Goal: Task Accomplishment & Management: Complete application form

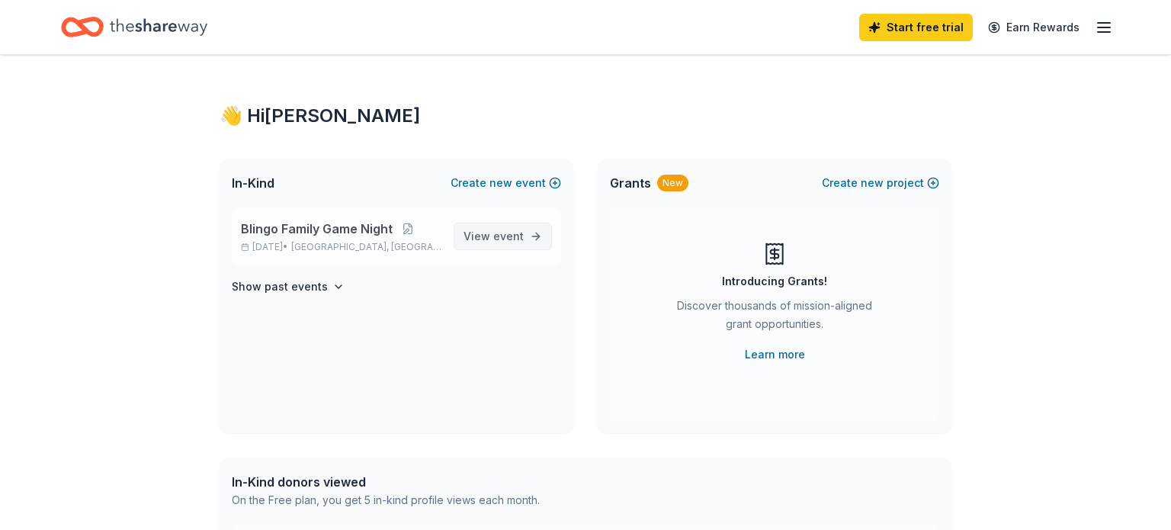
click at [479, 230] on span "View event" at bounding box center [493, 236] width 60 height 18
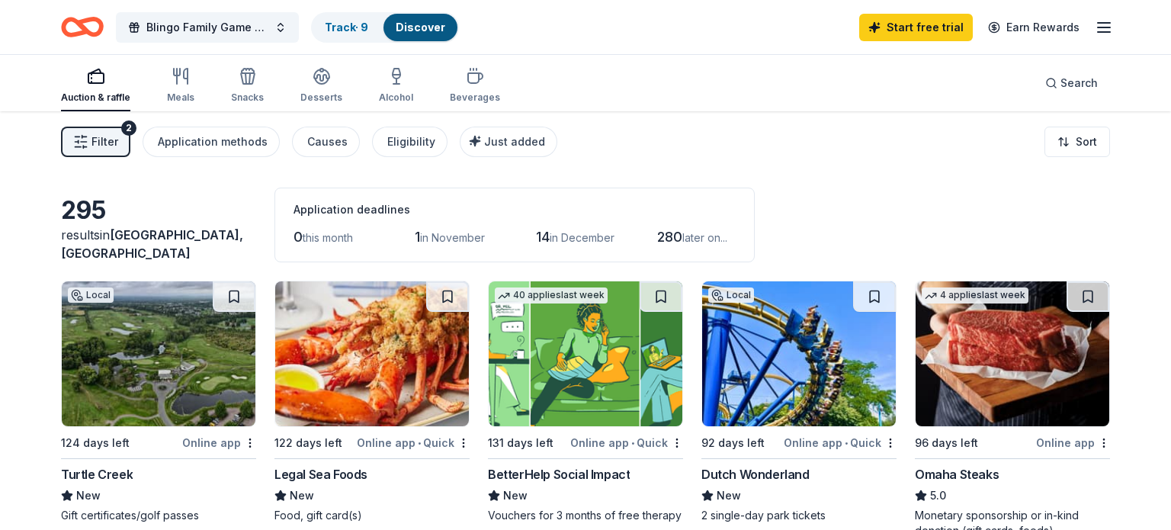
click at [459, 236] on span "in November" at bounding box center [452, 237] width 65 height 13
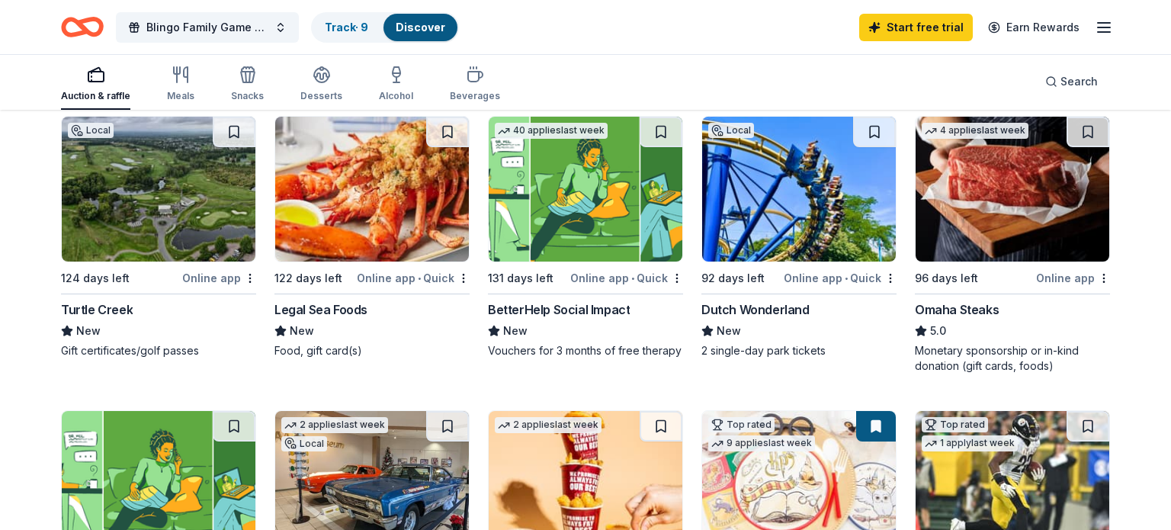
click at [799, 187] on img at bounding box center [799, 189] width 194 height 145
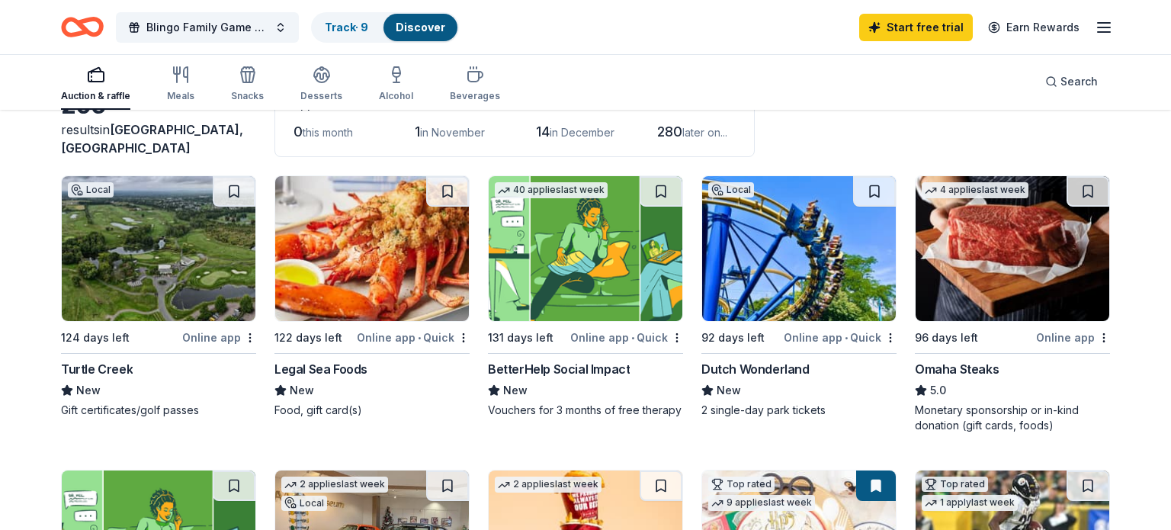
scroll to position [0, 0]
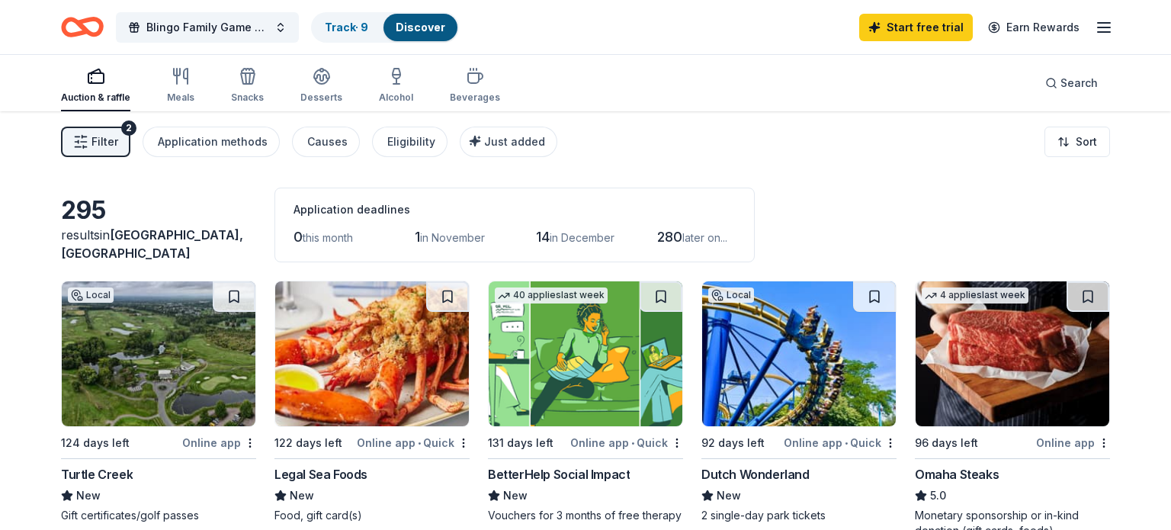
click at [106, 143] on span "Filter" at bounding box center [104, 142] width 27 height 18
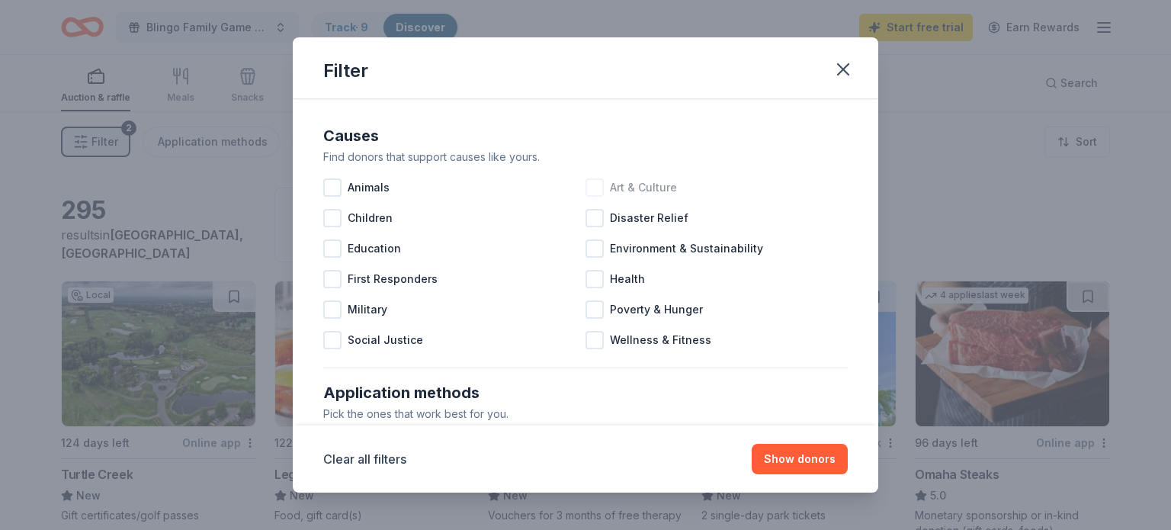
click at [591, 185] on div at bounding box center [594, 187] width 18 height 18
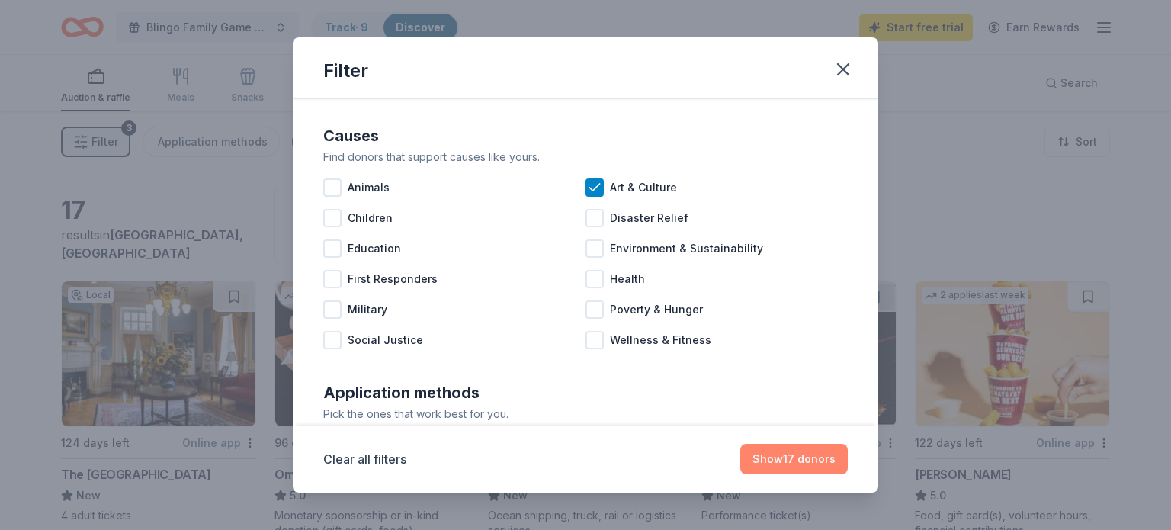
click at [822, 457] on button "Show 17 donors" at bounding box center [793, 459] width 107 height 30
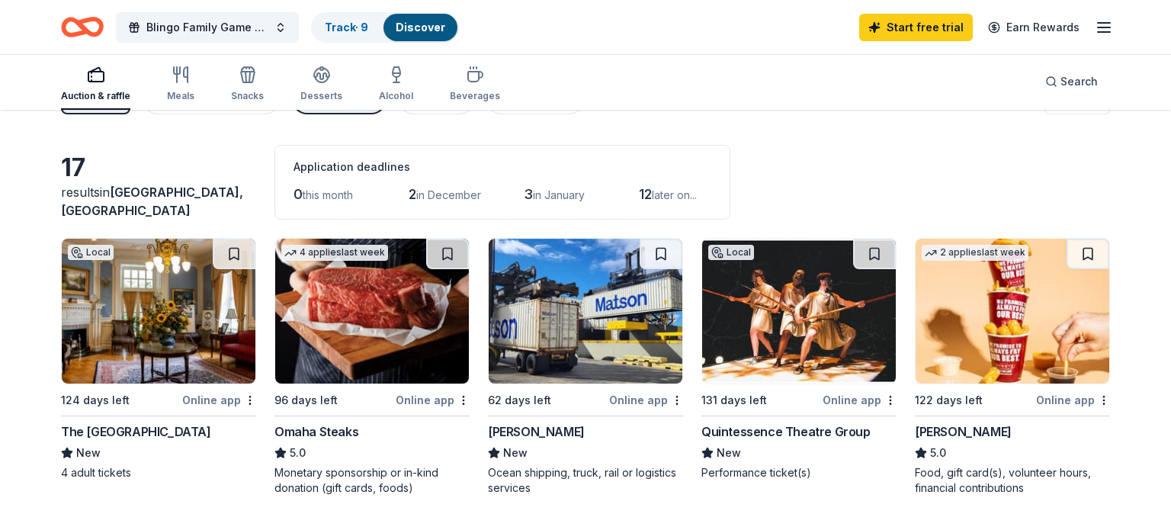
scroll to position [55, 0]
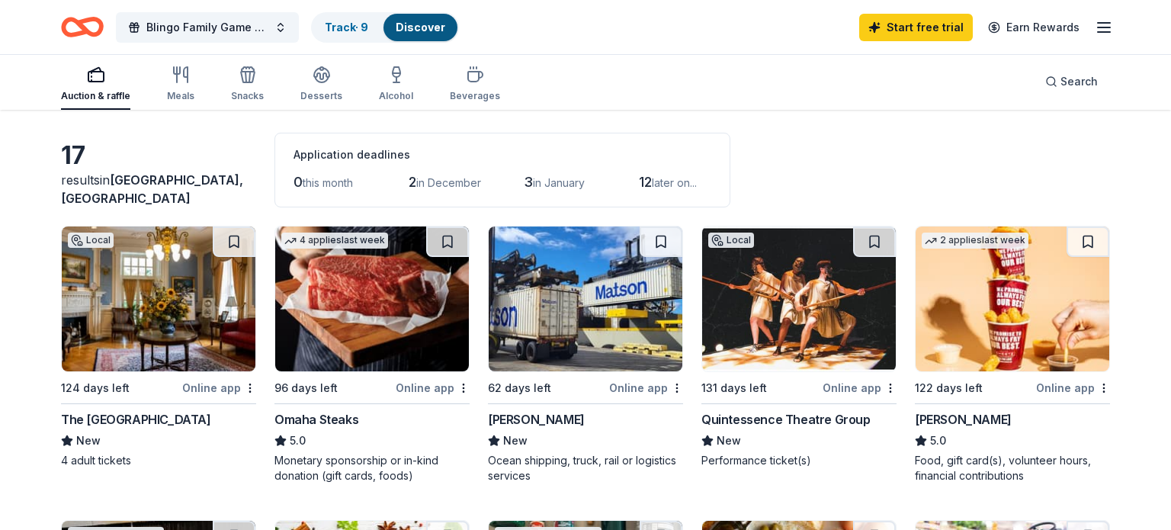
click at [152, 308] on img at bounding box center [159, 298] width 194 height 145
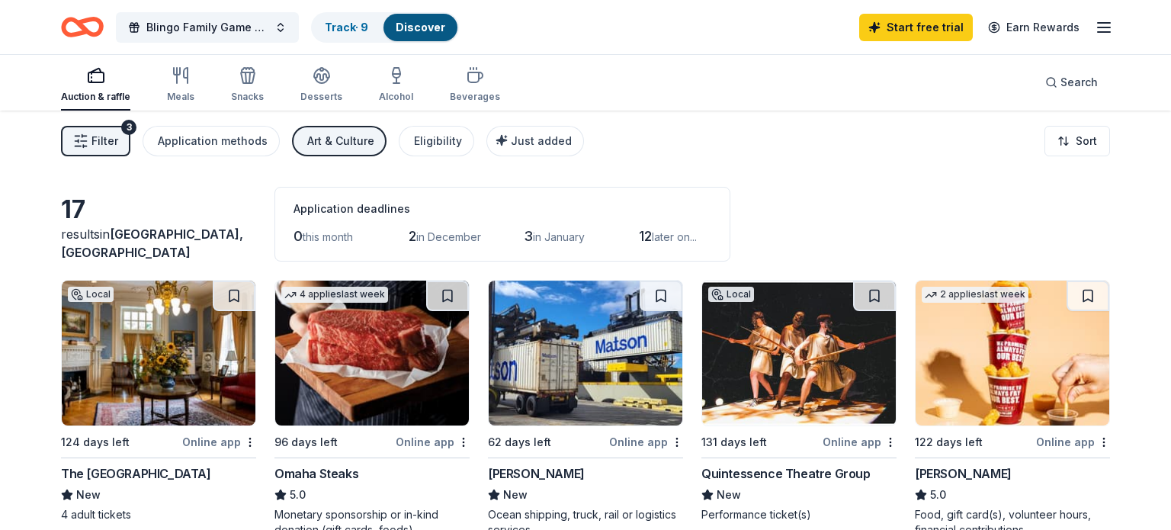
scroll to position [0, 0]
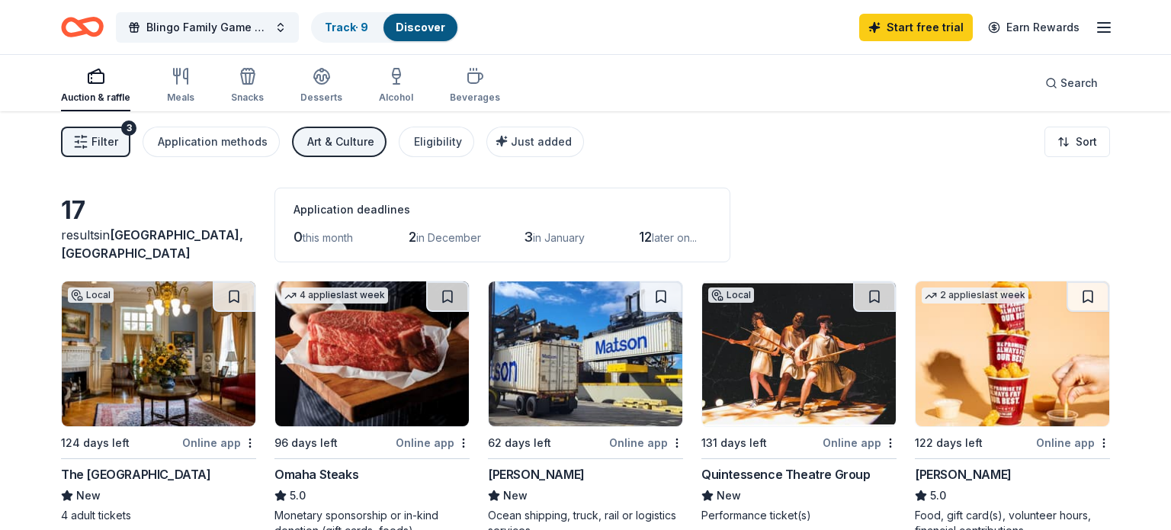
click at [83, 130] on button "Filter 3" at bounding box center [95, 142] width 69 height 30
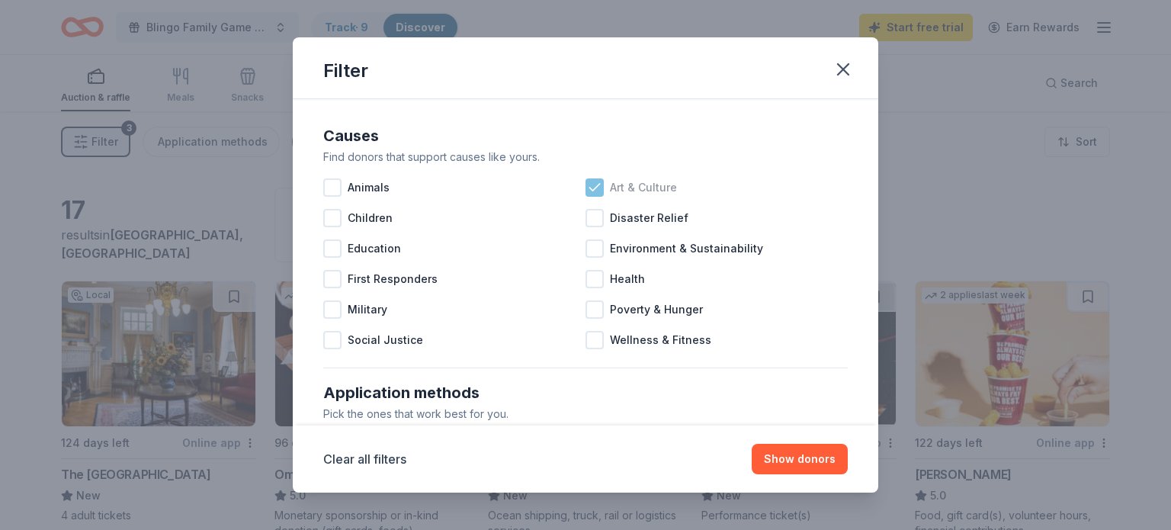
click at [591, 189] on icon at bounding box center [594, 187] width 10 height 7
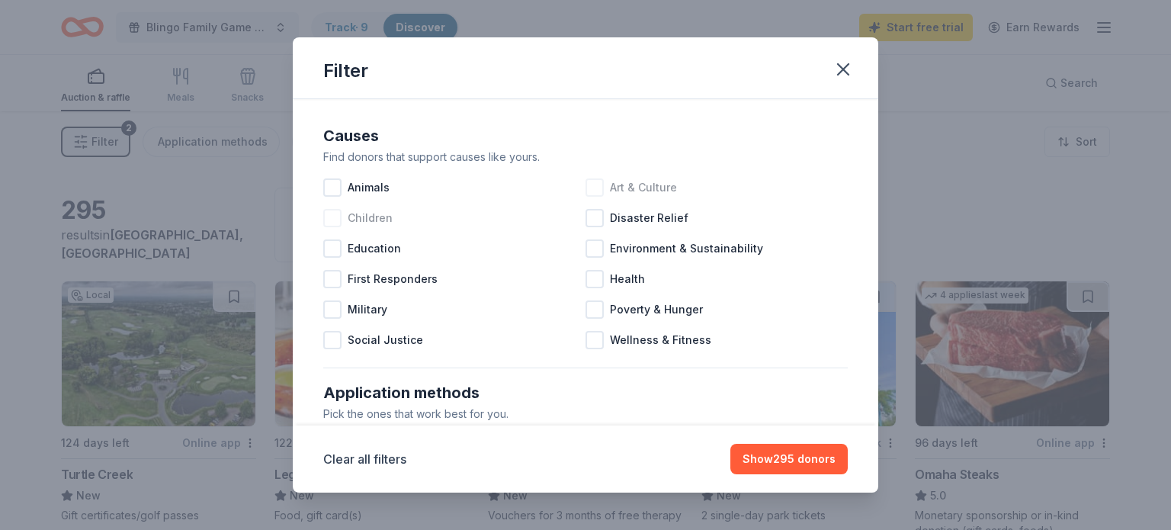
click at [336, 219] on div at bounding box center [332, 218] width 18 height 18
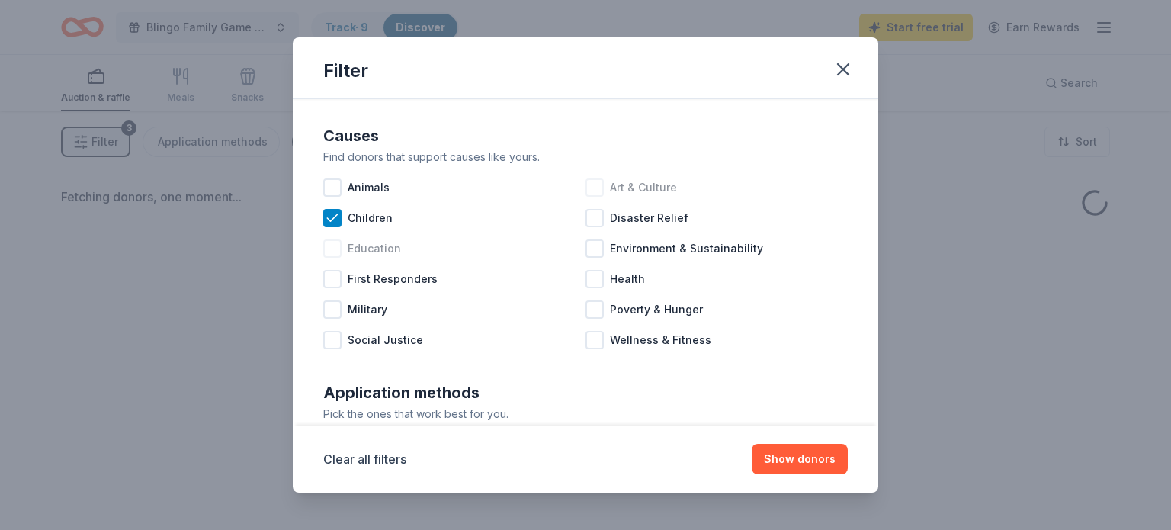
click at [332, 241] on div at bounding box center [332, 248] width 18 height 18
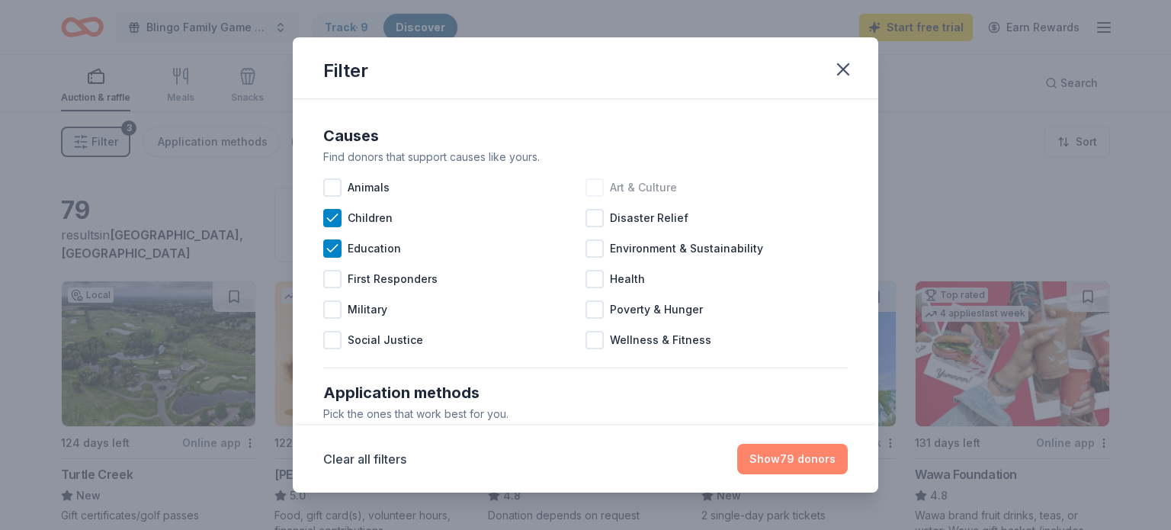
click at [771, 463] on button "Show 79 donors" at bounding box center [792, 459] width 111 height 30
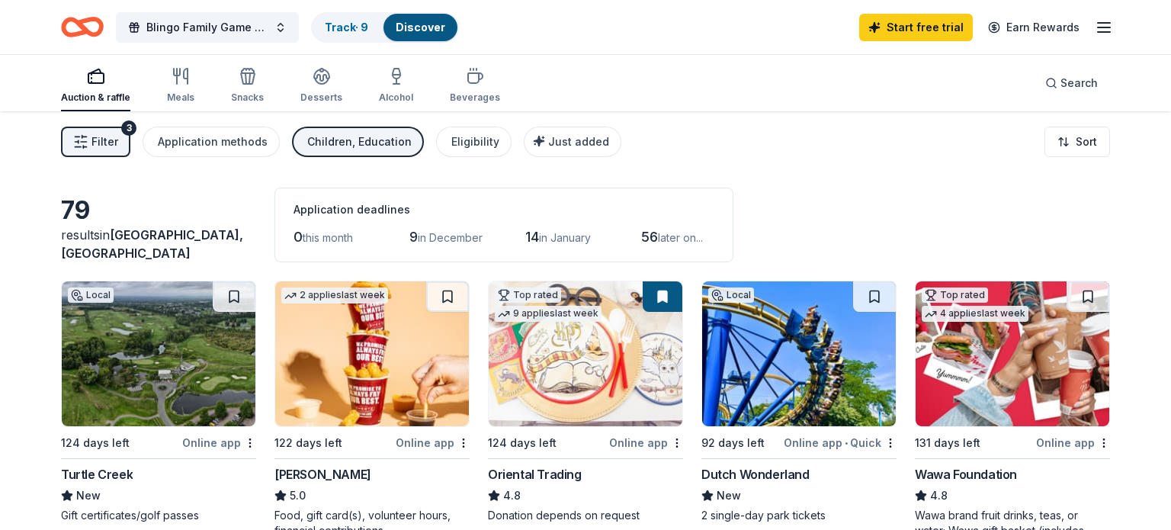
click at [94, 139] on span "Filter" at bounding box center [104, 142] width 27 height 18
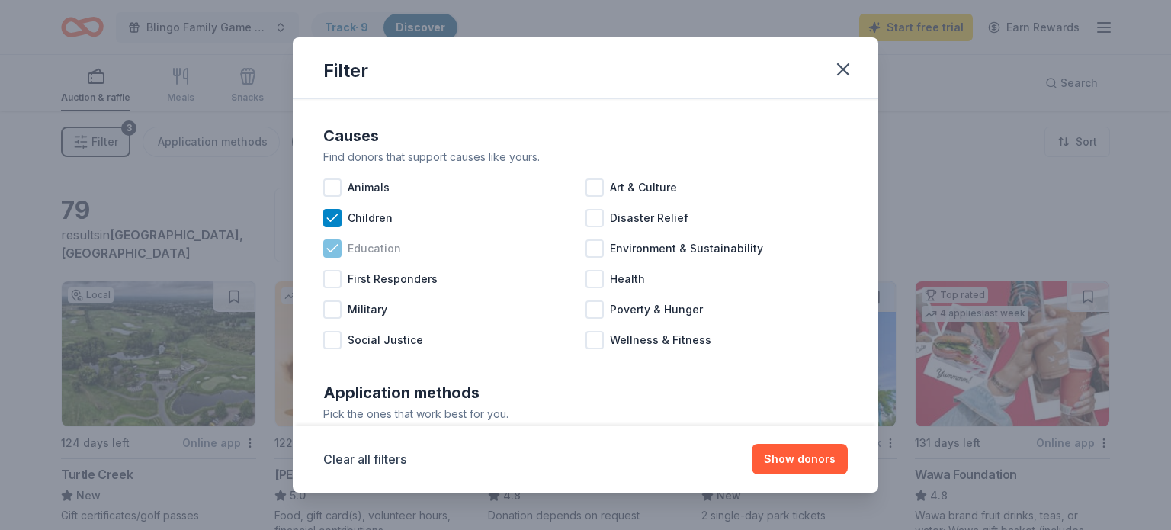
click at [328, 237] on div "Education" at bounding box center [454, 248] width 262 height 30
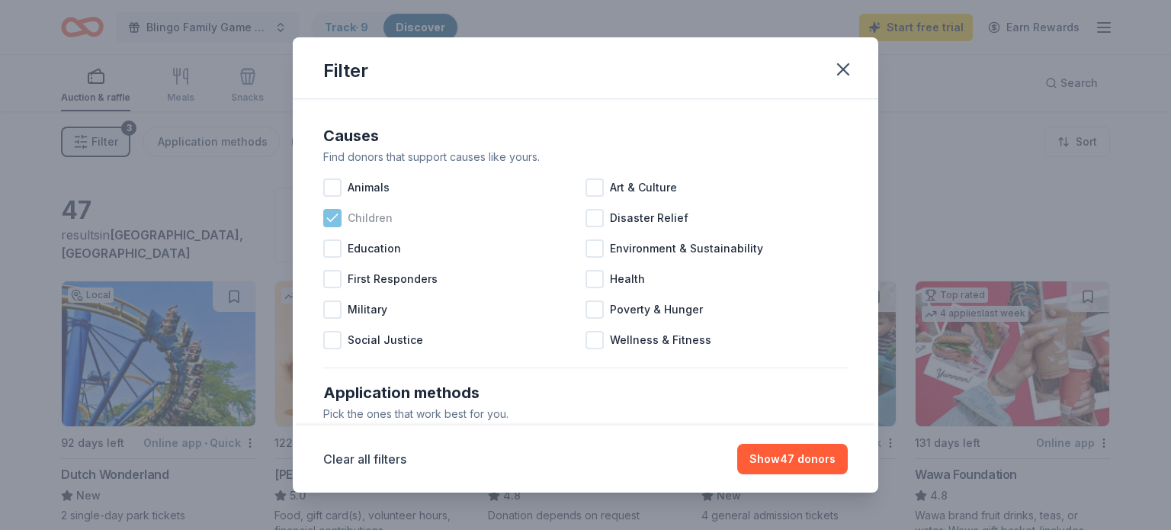
click at [331, 203] on div "Children" at bounding box center [454, 218] width 262 height 30
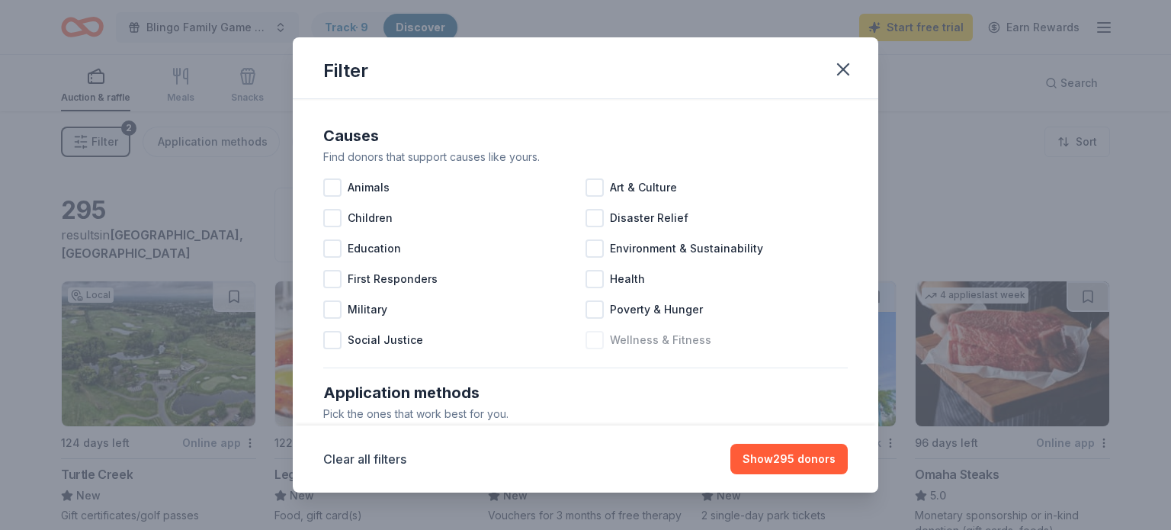
click at [596, 338] on div at bounding box center [594, 340] width 18 height 18
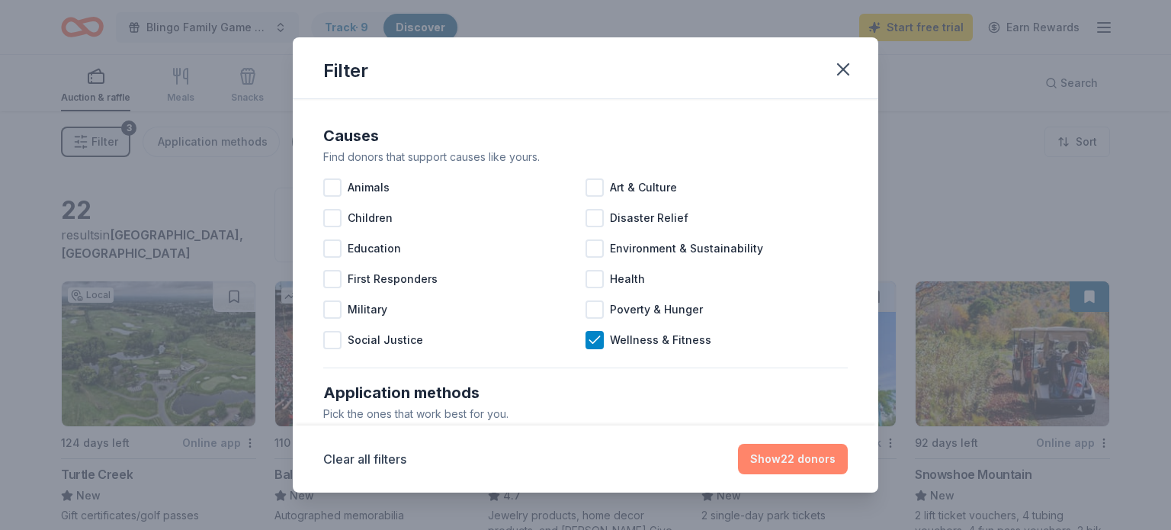
click at [769, 453] on button "Show 22 donors" at bounding box center [793, 459] width 110 height 30
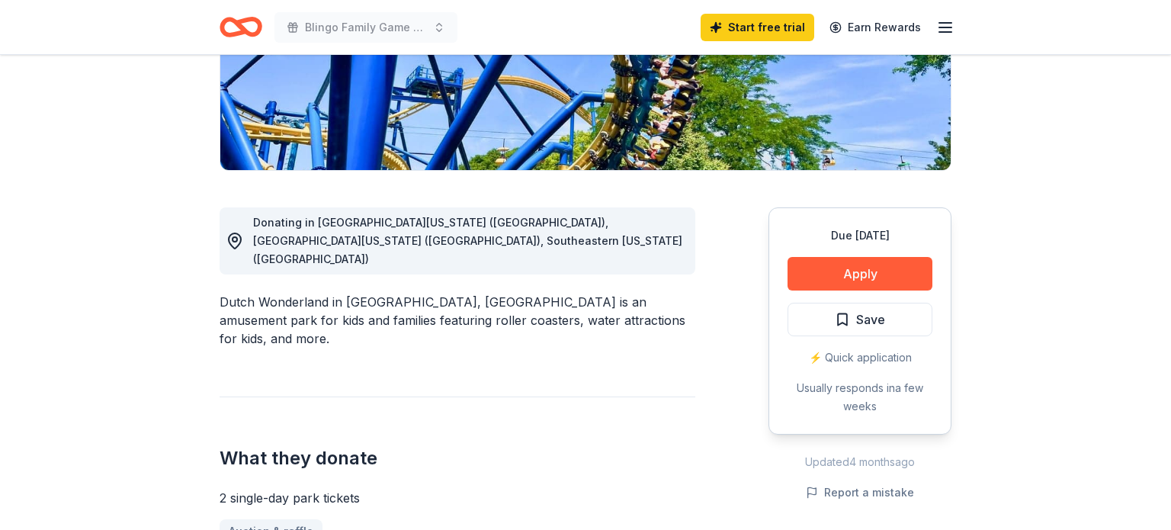
scroll to position [329, 0]
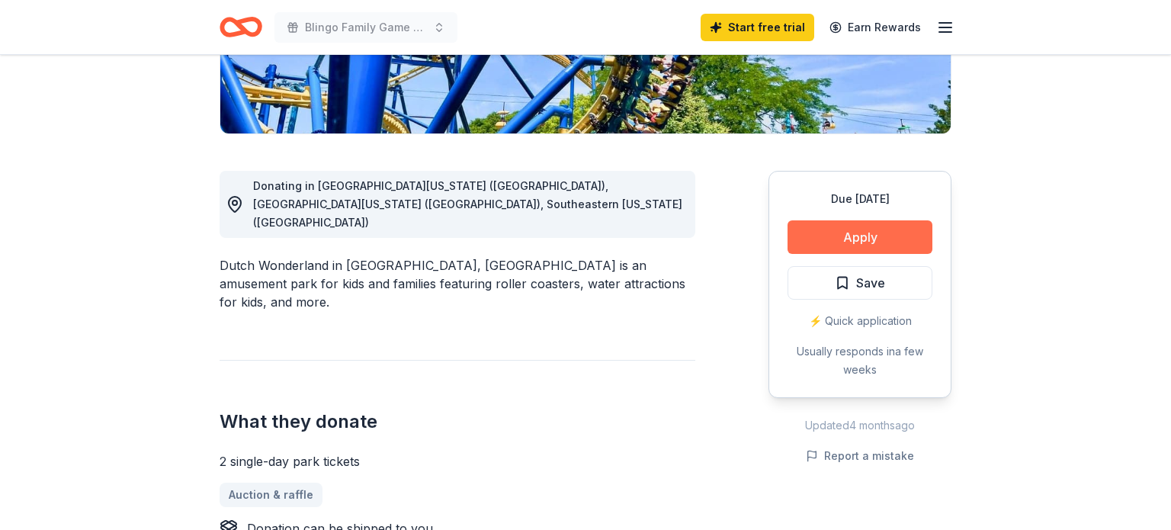
click at [843, 235] on button "Apply" at bounding box center [859, 237] width 145 height 34
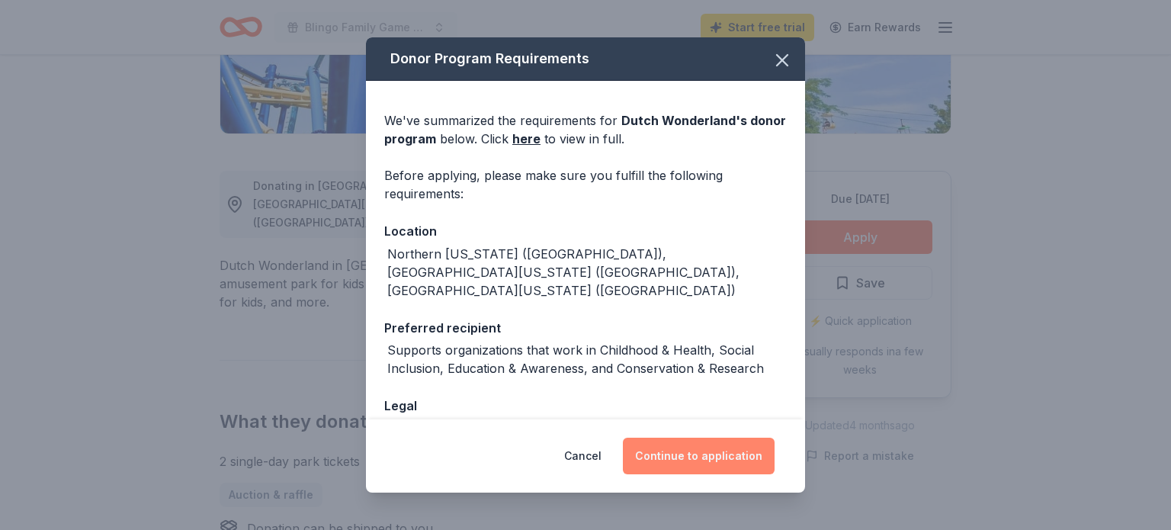
click at [713, 450] on button "Continue to application" at bounding box center [699, 455] width 152 height 37
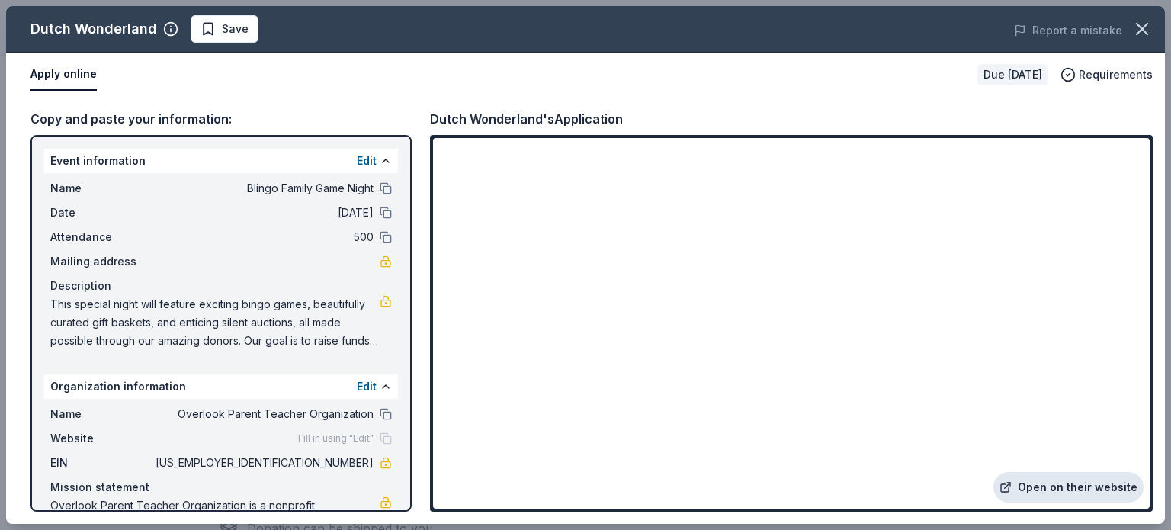
click at [1090, 489] on link "Open on their website" at bounding box center [1068, 487] width 150 height 30
click at [1147, 27] on icon "button" at bounding box center [1141, 28] width 21 height 21
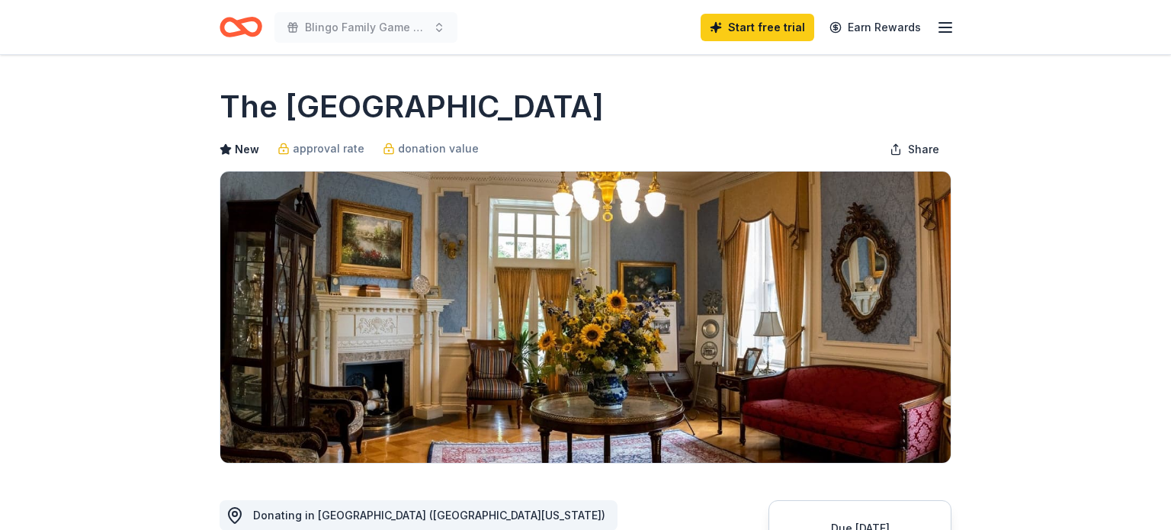
scroll to position [329, 0]
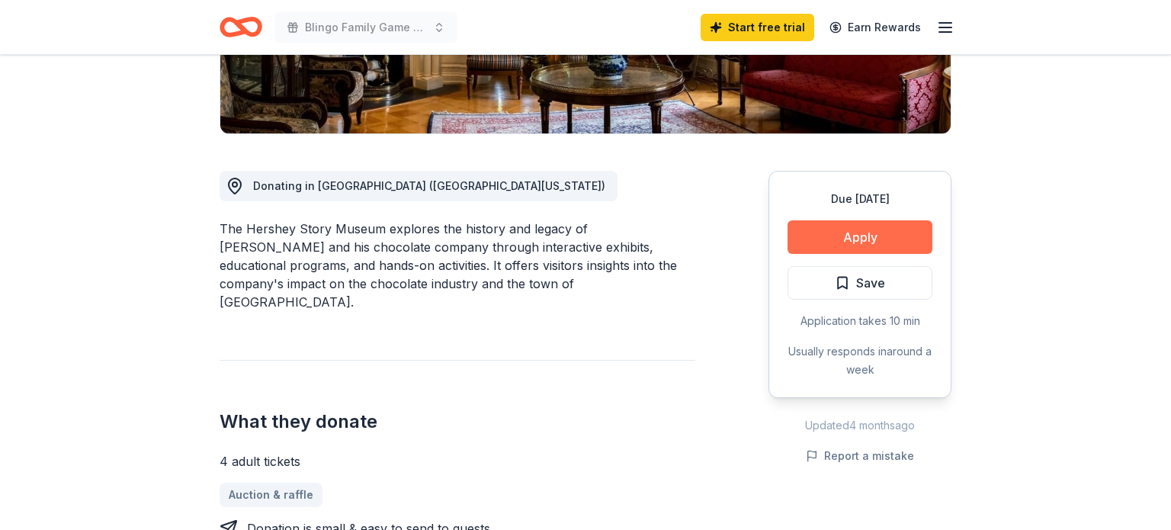
click at [811, 236] on button "Apply" at bounding box center [859, 237] width 145 height 34
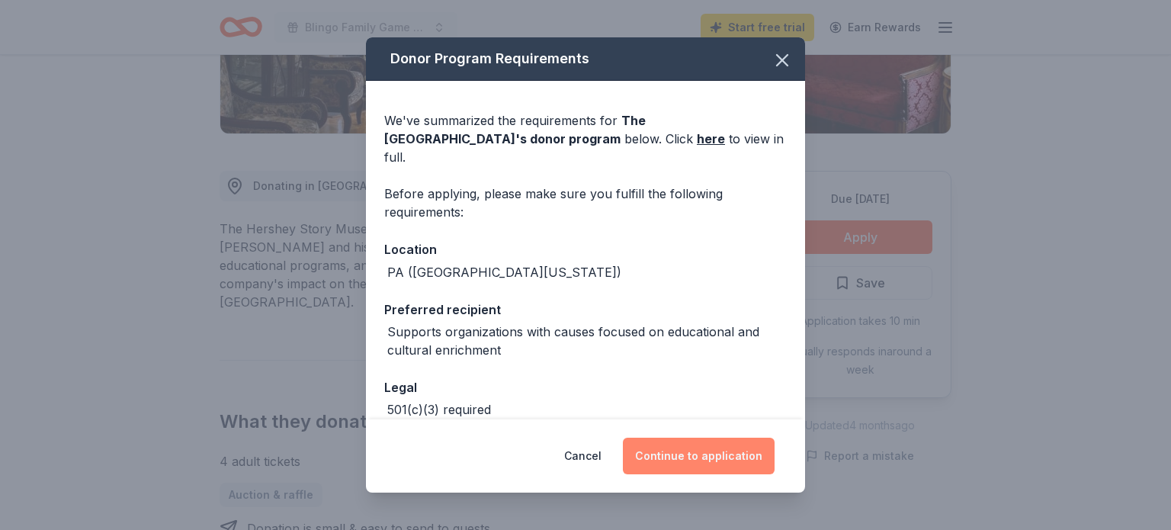
click at [667, 459] on button "Continue to application" at bounding box center [699, 455] width 152 height 37
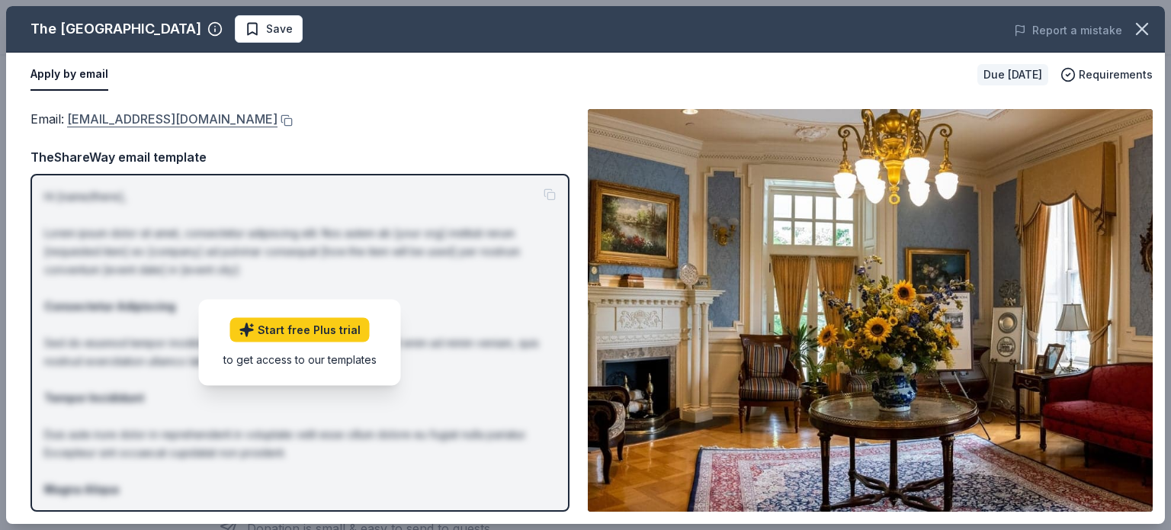
click at [192, 120] on link "infohersheystory@hersheypa.com" at bounding box center [172, 119] width 210 height 20
